Goal: Task Accomplishment & Management: Complete application form

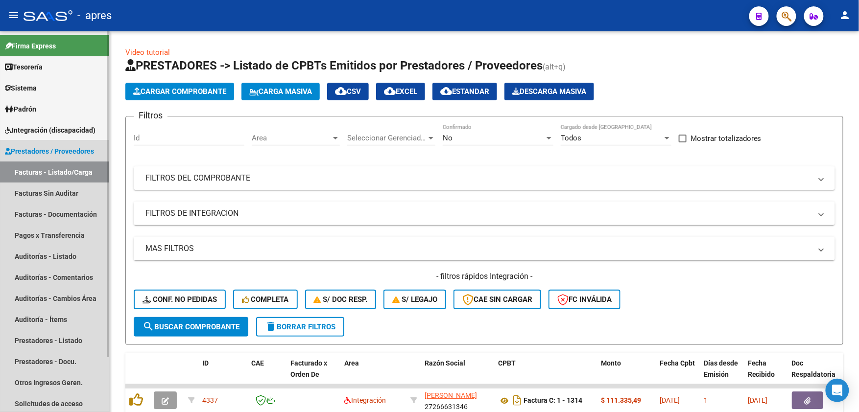
click at [65, 151] on span "Prestadores / Proveedores" at bounding box center [49, 151] width 89 height 11
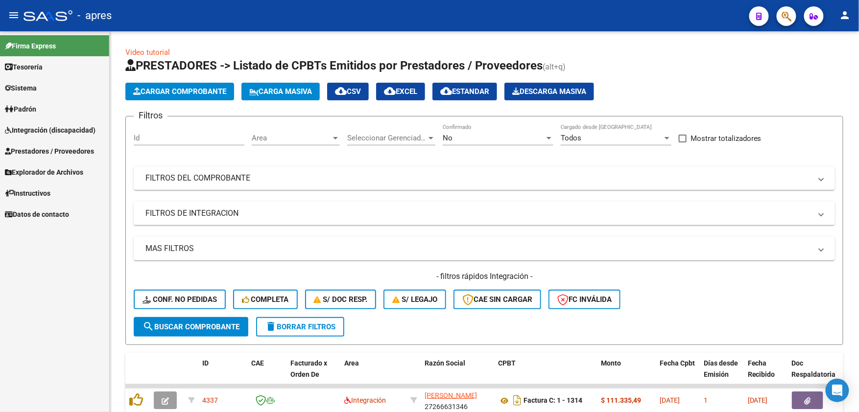
click at [69, 133] on span "Integración (discapacidad)" at bounding box center [50, 130] width 91 height 11
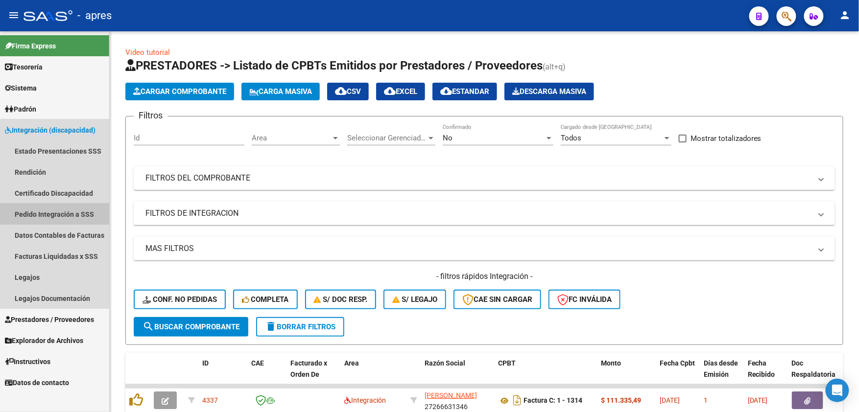
click at [67, 216] on link "Pedido Integración a SSS" at bounding box center [54, 214] width 109 height 21
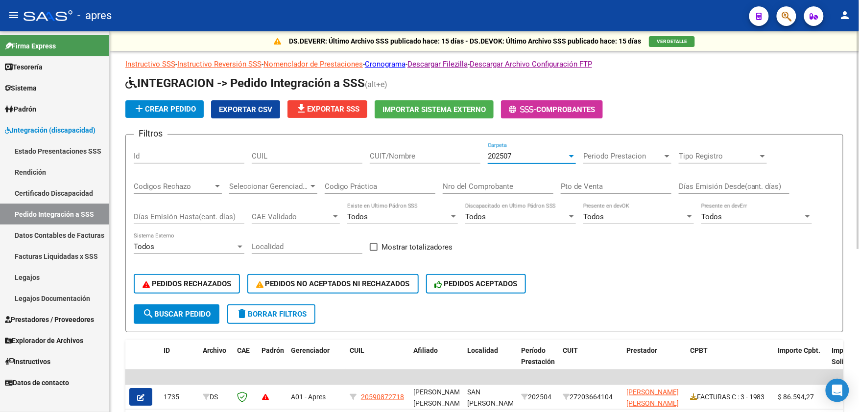
click at [558, 160] on div "202507" at bounding box center [527, 156] width 79 height 9
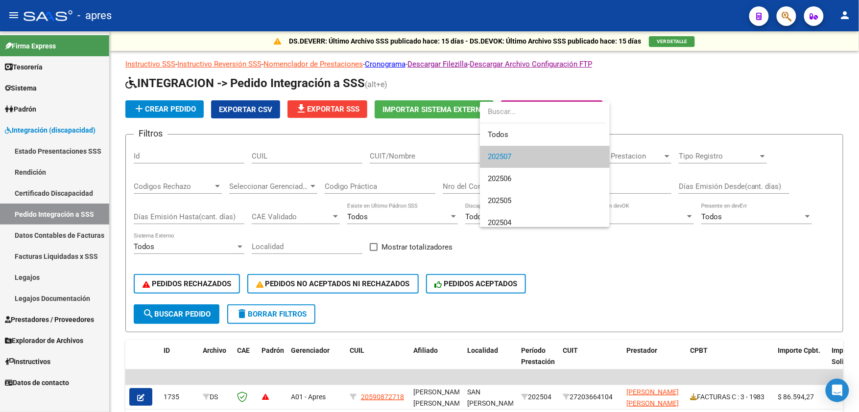
click at [48, 133] on div at bounding box center [429, 206] width 859 height 412
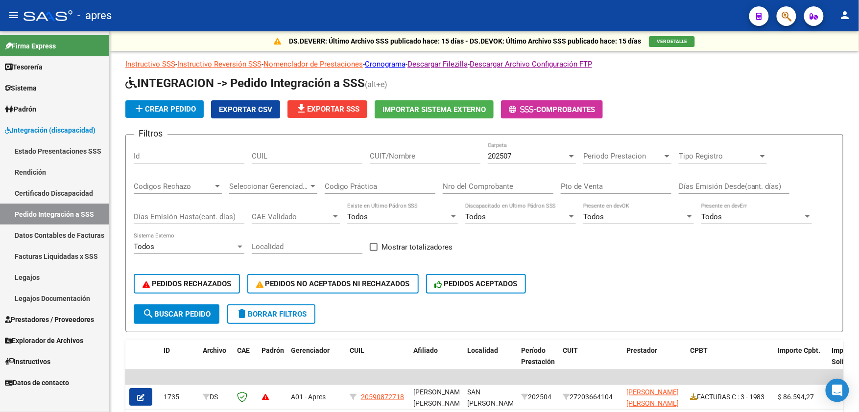
click at [57, 321] on span "Prestadores / Proveedores" at bounding box center [49, 320] width 89 height 11
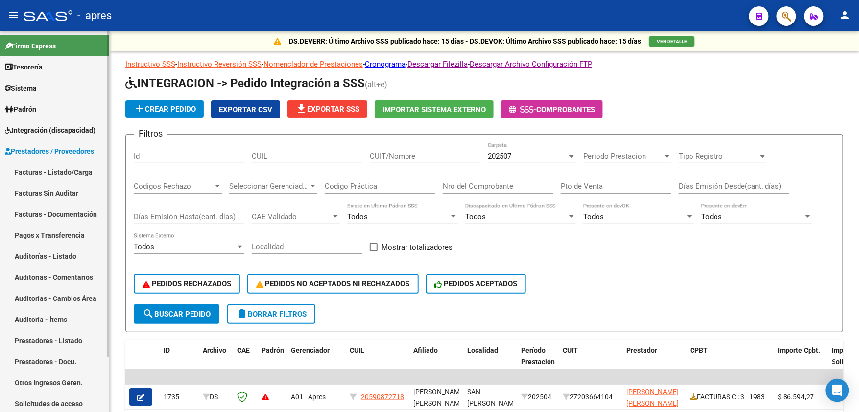
click at [47, 171] on link "Facturas - Listado/Carga" at bounding box center [54, 172] width 109 height 21
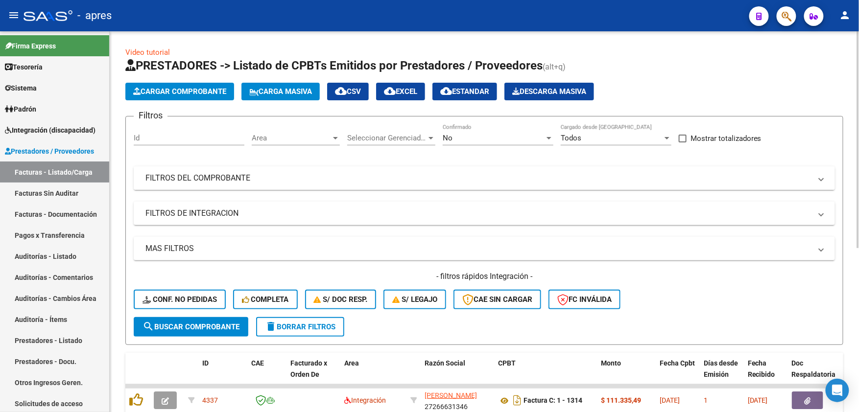
click at [315, 181] on mat-panel-title "FILTROS DEL COMPROBANTE" at bounding box center [478, 178] width 666 height 11
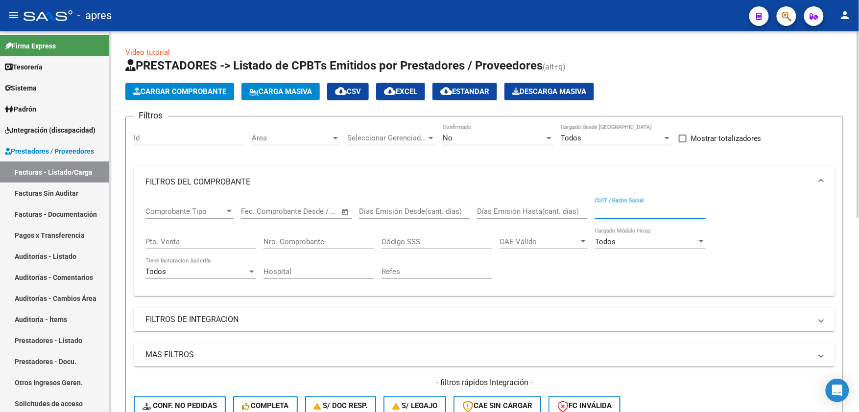
click at [643, 212] on input "CUIT / Razón Social" at bounding box center [650, 211] width 111 height 9
click at [330, 306] on div "Filtros Id Area Area Seleccionar Gerenciador Seleccionar Gerenciador No Confirm…" at bounding box center [485, 273] width 702 height 299
click at [277, 139] on span "Area" at bounding box center [291, 138] width 79 height 9
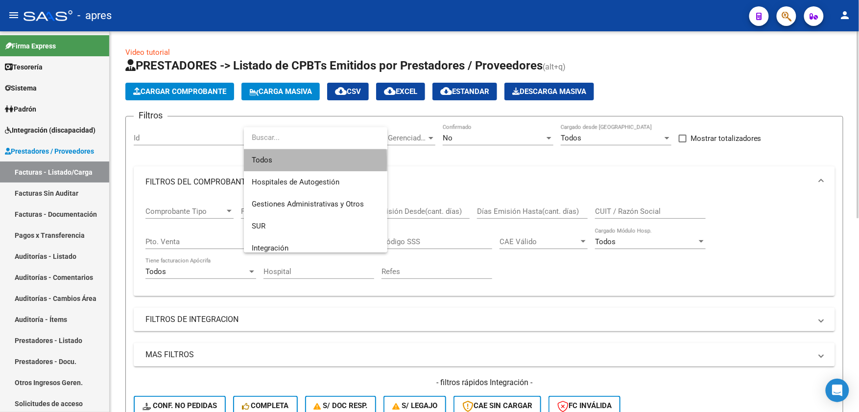
drag, startPoint x: 283, startPoint y: 163, endPoint x: 449, endPoint y: 130, distance: 169.2
click at [285, 163] on span "Todos" at bounding box center [316, 160] width 128 height 22
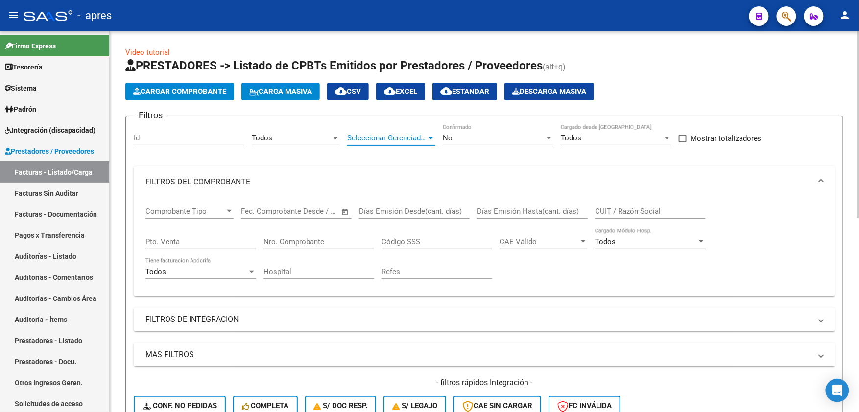
click at [418, 138] on span "Seleccionar Gerenciador" at bounding box center [386, 138] width 79 height 9
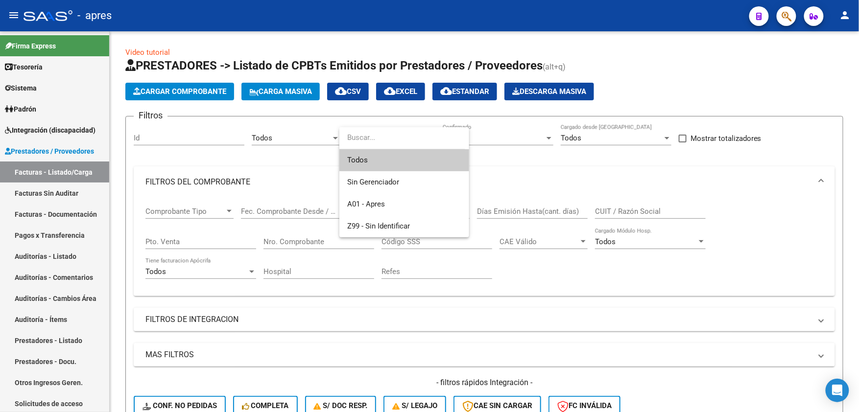
click at [407, 155] on span "Todos" at bounding box center [404, 160] width 114 height 22
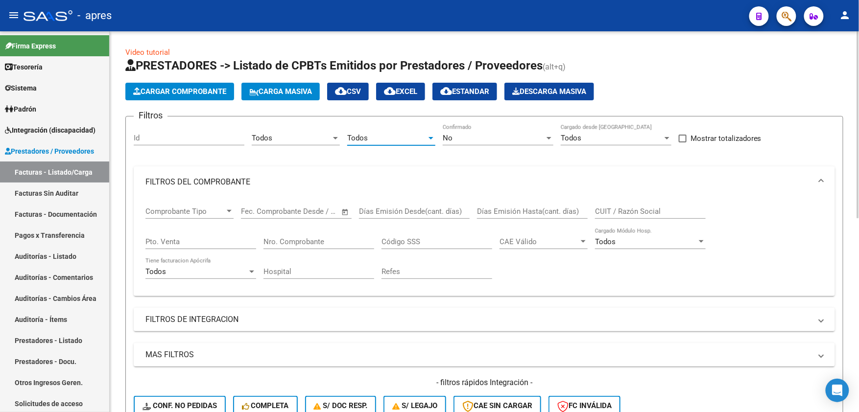
click at [468, 138] on div "No" at bounding box center [494, 138] width 102 height 9
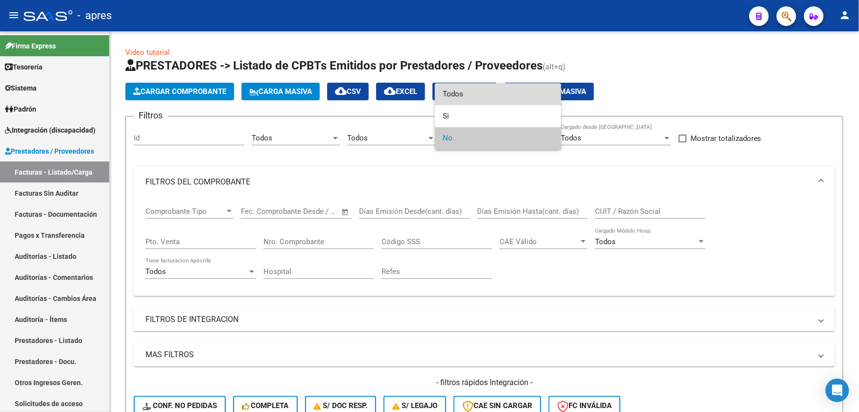
click at [472, 98] on span "Todos" at bounding box center [498, 94] width 111 height 22
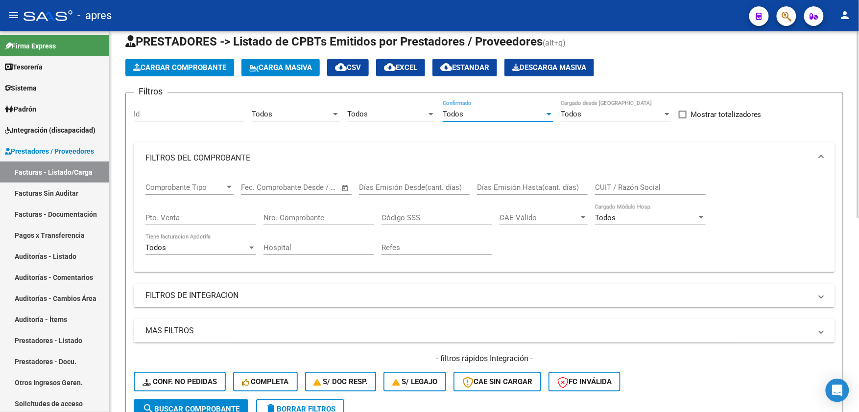
scroll to position [65, 0]
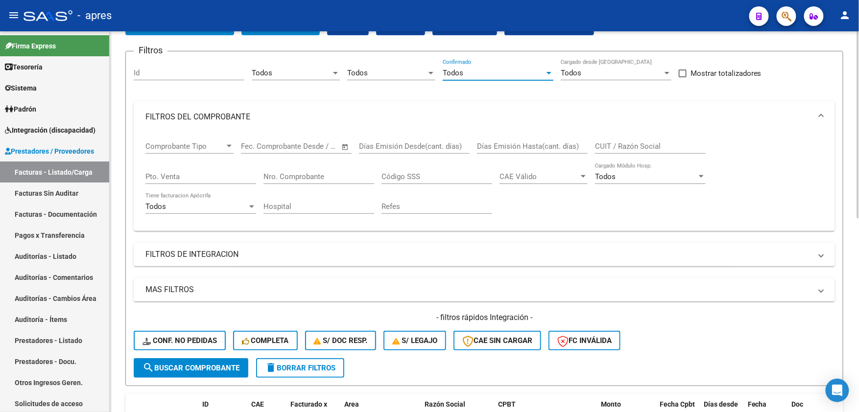
click at [228, 257] on mat-panel-title "FILTROS DE INTEGRACION" at bounding box center [478, 254] width 666 height 11
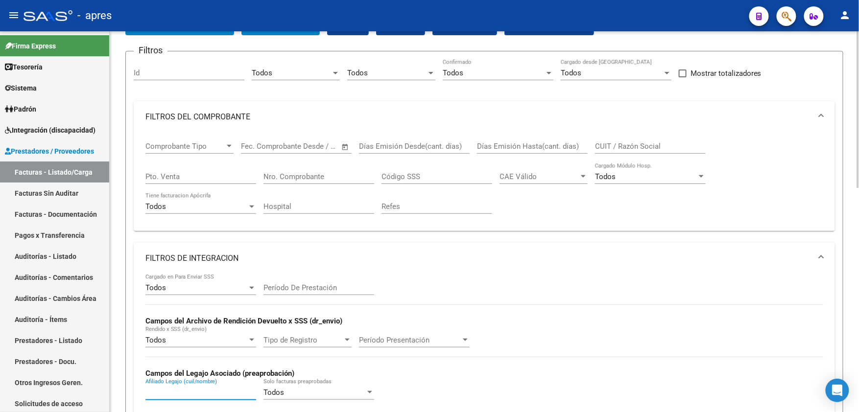
click at [163, 395] on input "Afiliado Legajo (cuil/nombre)" at bounding box center [200, 392] width 111 height 9
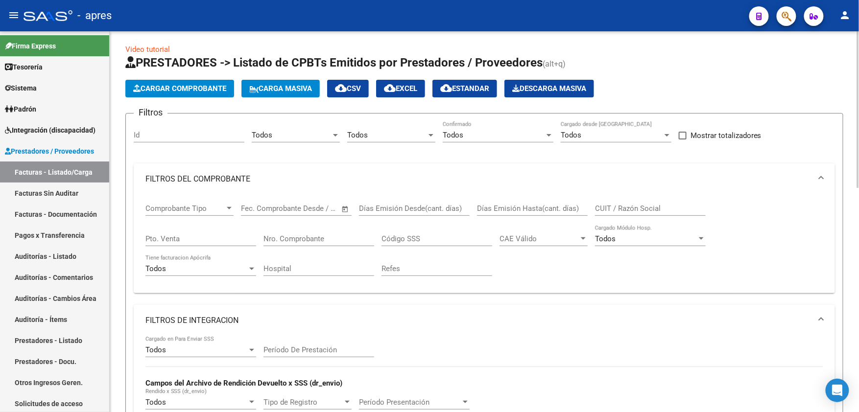
scroll to position [0, 0]
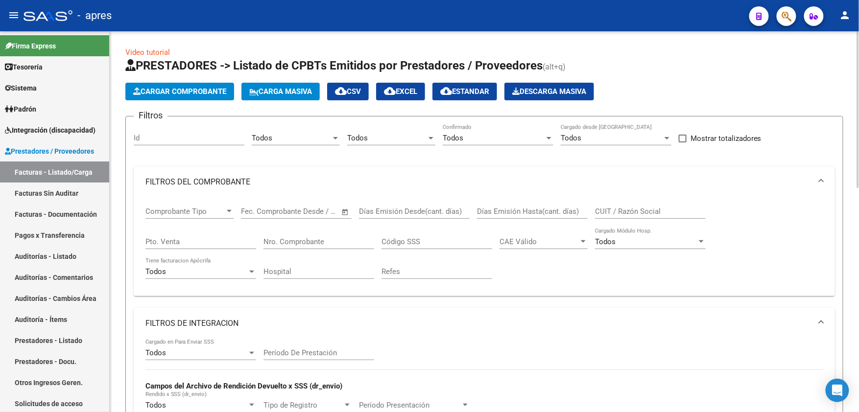
type input "PAZ"
click at [598, 212] on input "CUIT / Razón Social" at bounding box center [650, 211] width 111 height 9
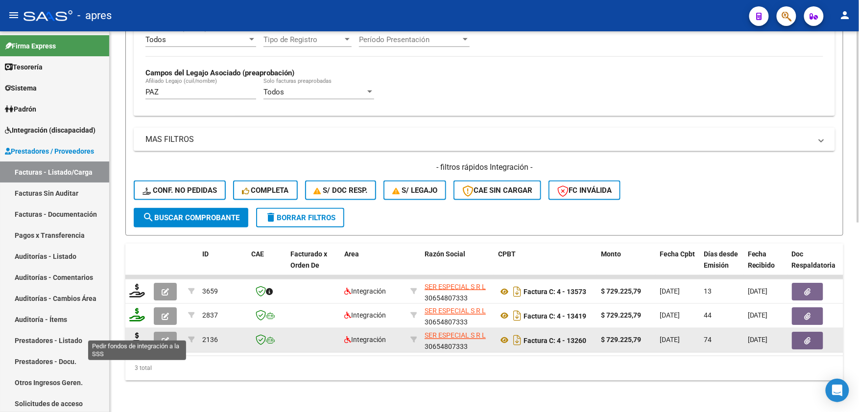
type input "SER ESPECIAL"
click at [134, 333] on icon at bounding box center [137, 340] width 16 height 14
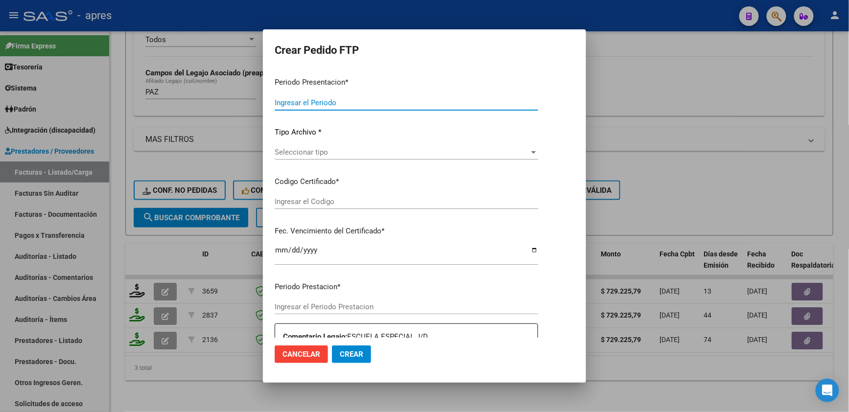
type input "202507"
type input "202505"
type input "$ 729.225,79"
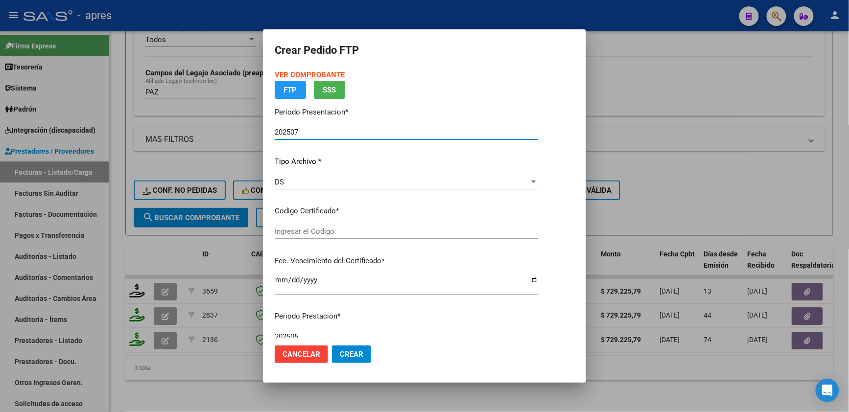
type input "ARG02000525952732025032820400328BUE440"
type input "2040-04-28"
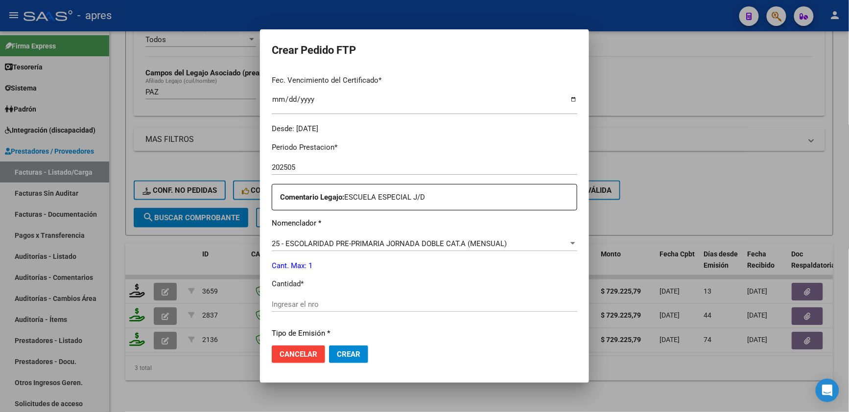
scroll to position [261, 0]
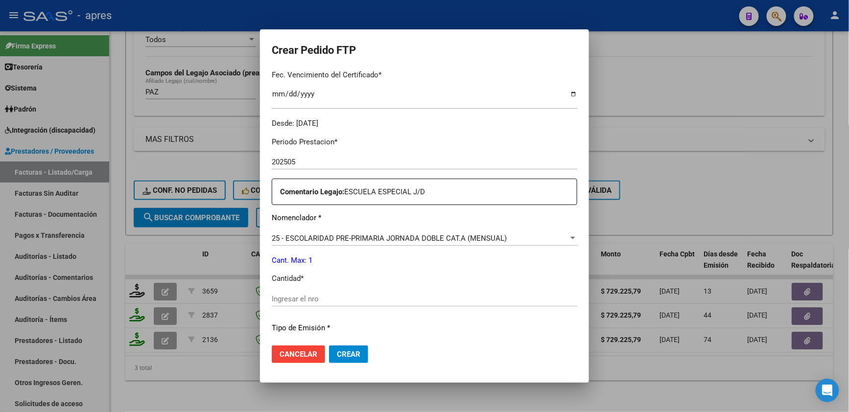
click at [272, 362] on button "Cancelar" at bounding box center [298, 355] width 53 height 18
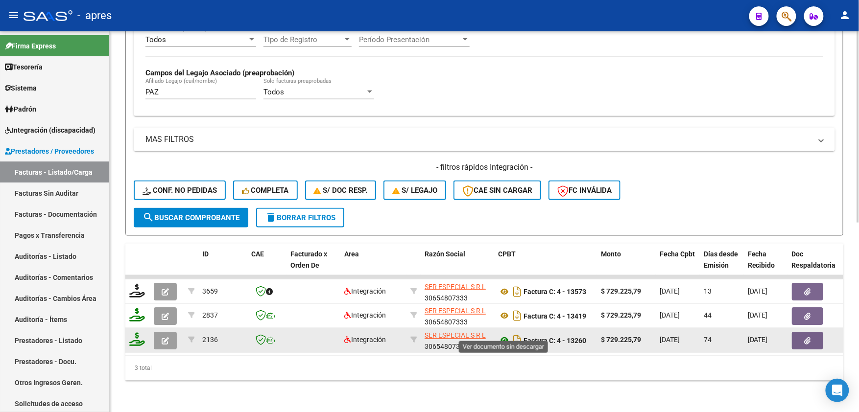
click at [508, 335] on icon at bounding box center [504, 341] width 13 height 12
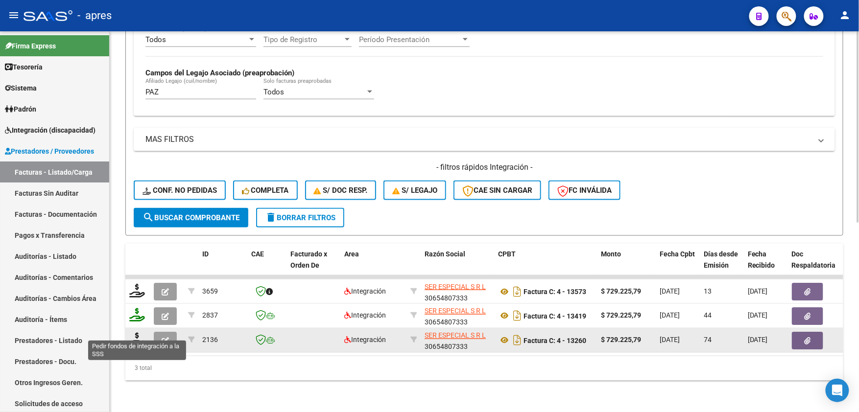
click at [137, 333] on icon at bounding box center [137, 340] width 16 height 14
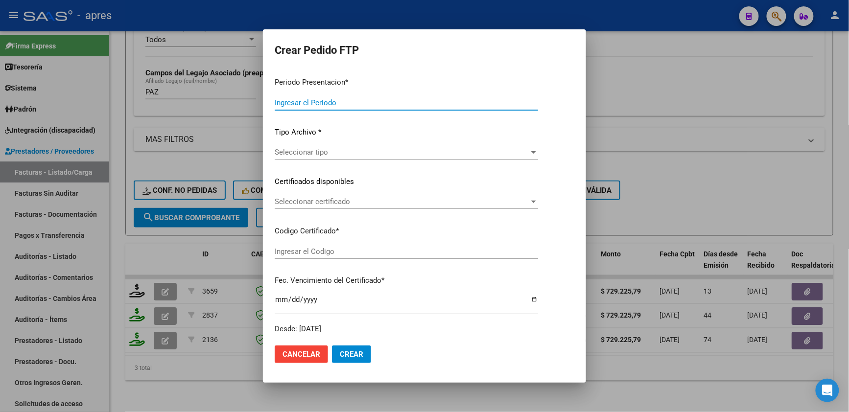
type input "202507"
type input "202505"
type input "$ 729.225,79"
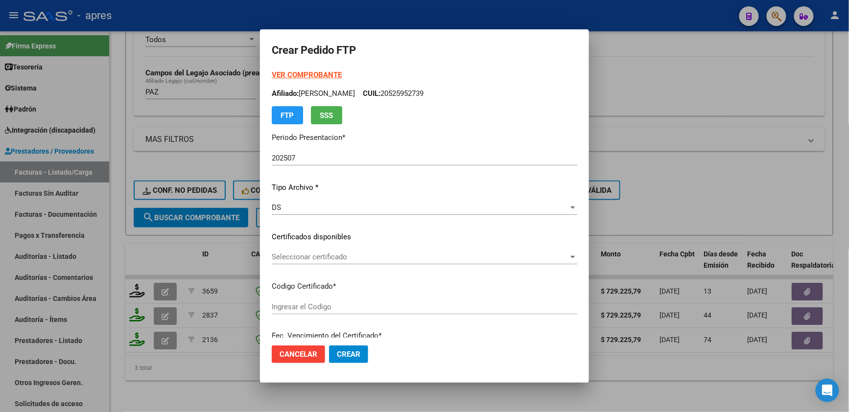
type input "ARG02000525952732025032820400328BUE440"
type input "2040-04-28"
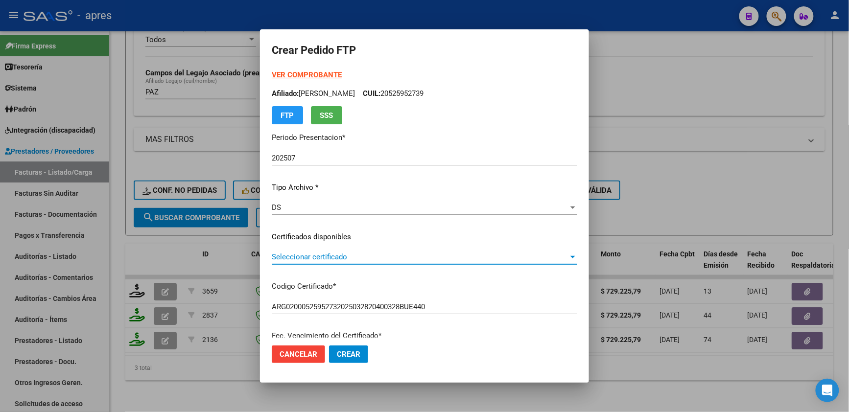
click at [360, 259] on span "Seleccionar certificado" at bounding box center [420, 257] width 297 height 9
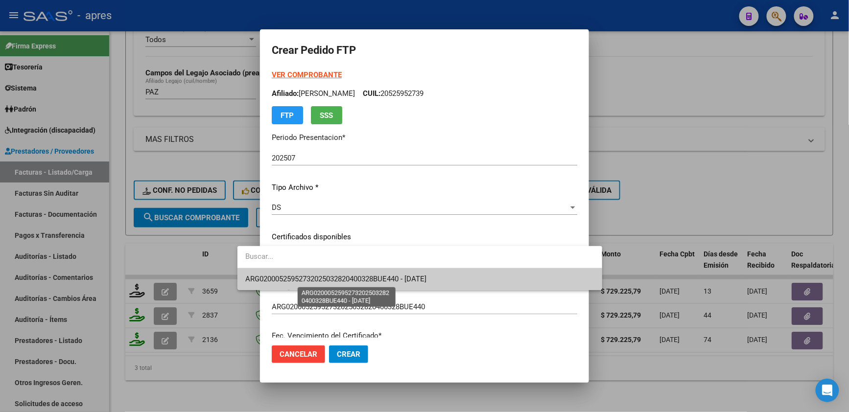
click at [359, 280] on span "ARG02000525952732025032820400328BUE440 - 2040-04-28" at bounding box center [335, 279] width 181 height 9
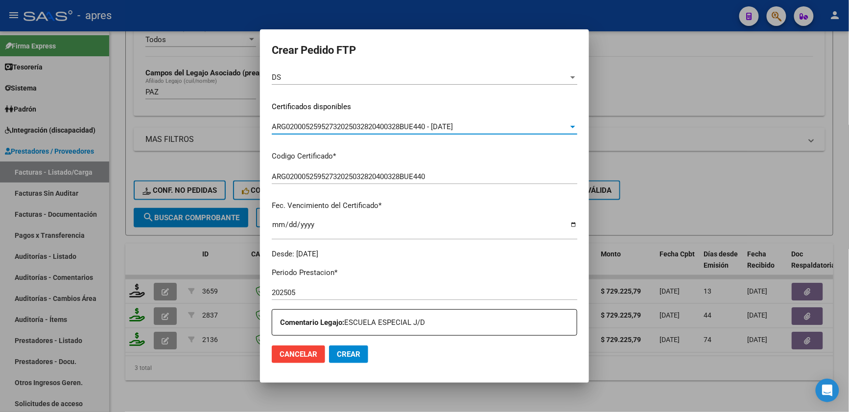
scroll to position [196, 0]
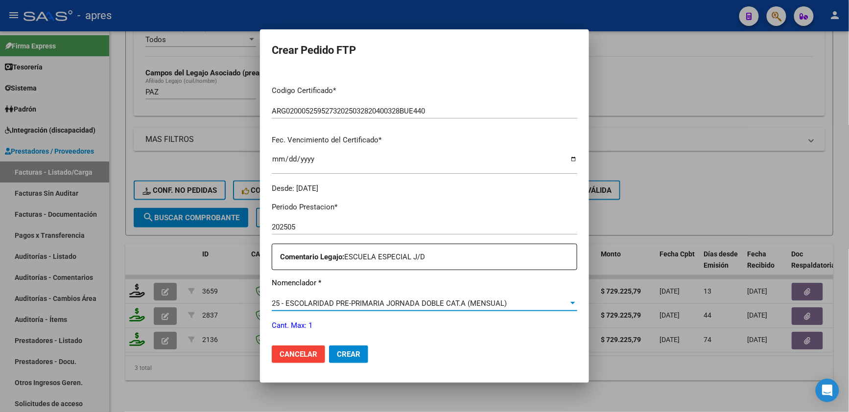
click at [330, 303] on span "25 - ESCOLARIDAD PRE-PRIMARIA JORNADA DOBLE CAT.A (MENSUAL)" at bounding box center [389, 303] width 235 height 9
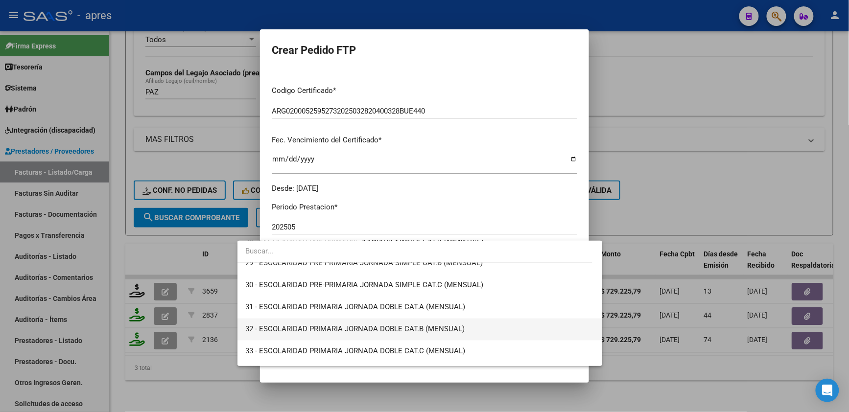
scroll to position [630, 0]
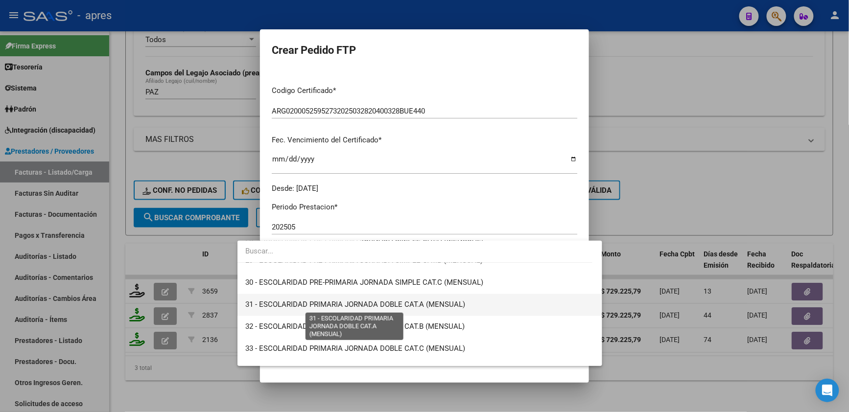
click at [314, 304] on span "31 - ESCOLARIDAD PRIMARIA JORNADA DOBLE CAT.A (MENSUAL)" at bounding box center [355, 305] width 220 height 9
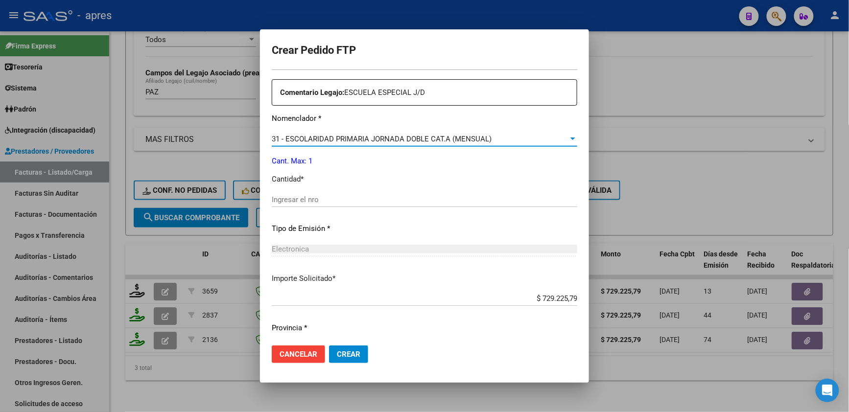
scroll to position [387, 0]
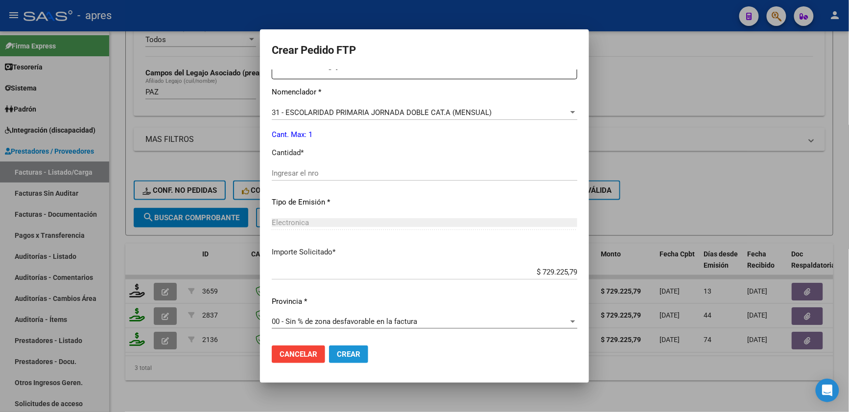
click at [337, 355] on span "Crear" at bounding box center [349, 354] width 24 height 9
click at [291, 173] on input "Ingresar el nro" at bounding box center [425, 173] width 306 height 9
type input "1"
click at [337, 355] on span "Crear" at bounding box center [349, 354] width 24 height 9
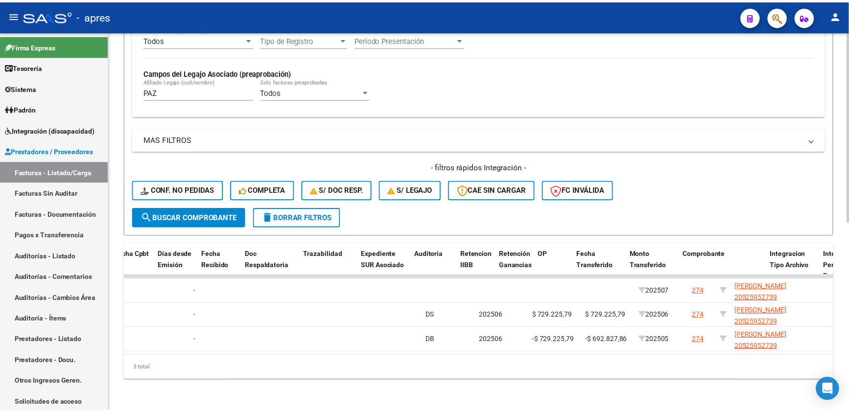
scroll to position [0, 0]
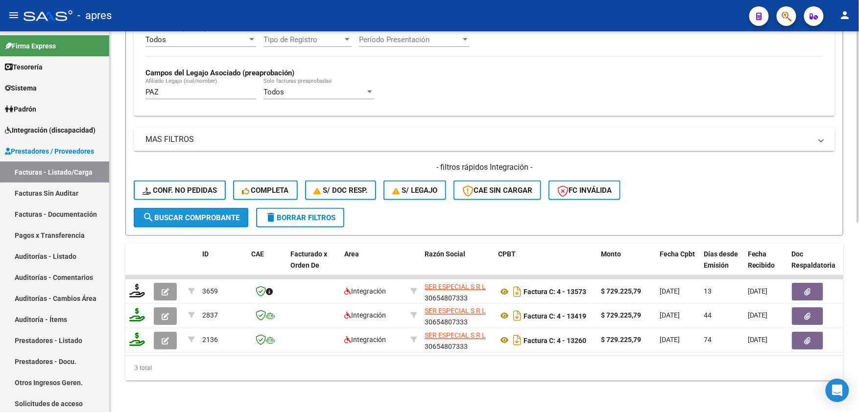
click at [234, 214] on span "search Buscar Comprobante" at bounding box center [191, 218] width 97 height 9
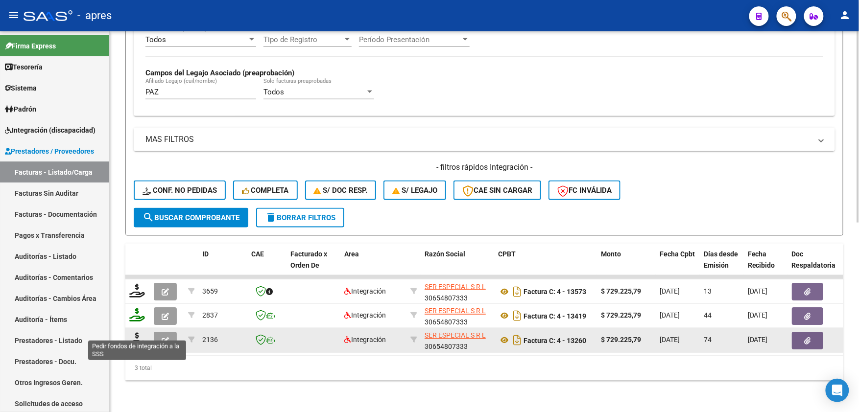
click at [137, 334] on icon at bounding box center [137, 340] width 16 height 14
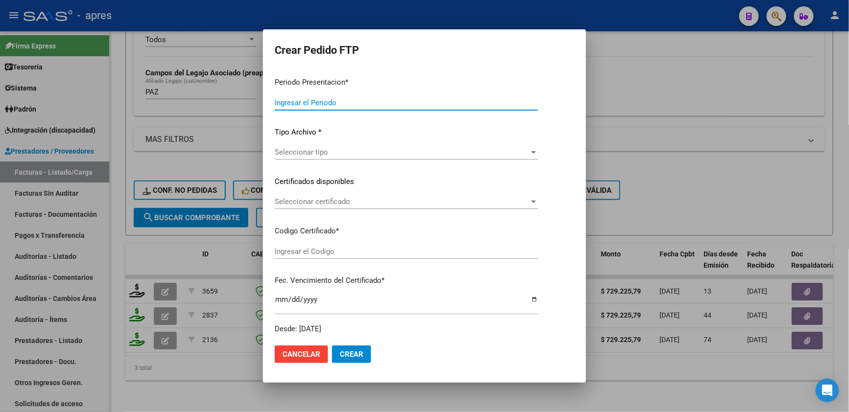
click at [235, 391] on div at bounding box center [424, 206] width 849 height 412
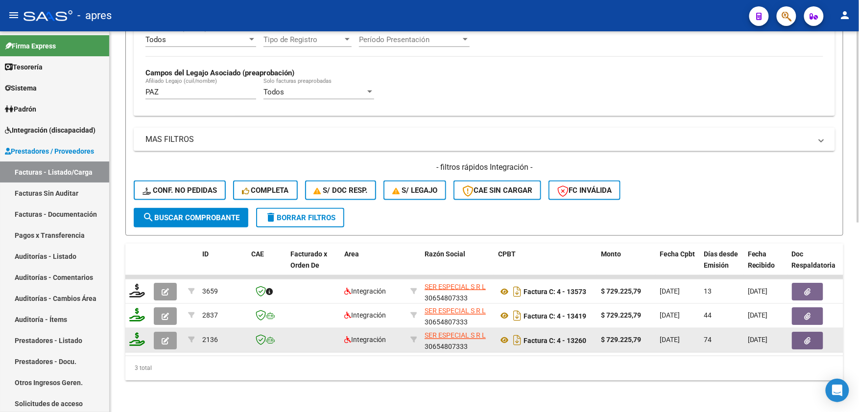
click at [169, 332] on button "button" at bounding box center [165, 341] width 23 height 18
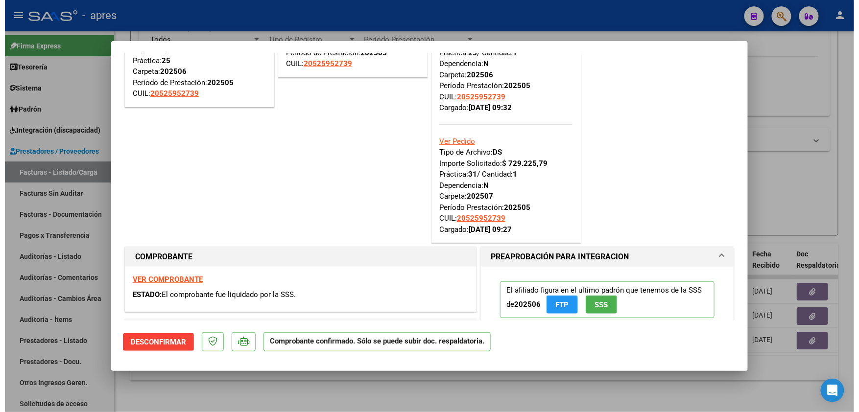
scroll to position [261, 0]
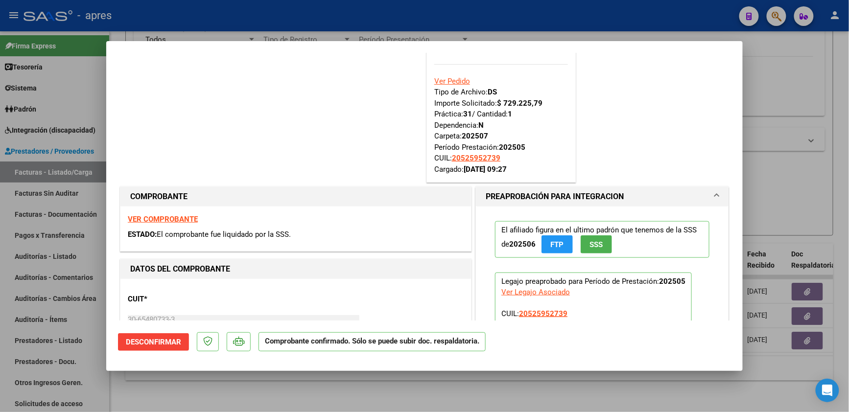
click at [314, 393] on div at bounding box center [424, 206] width 849 height 412
